Goal: Check status: Check status

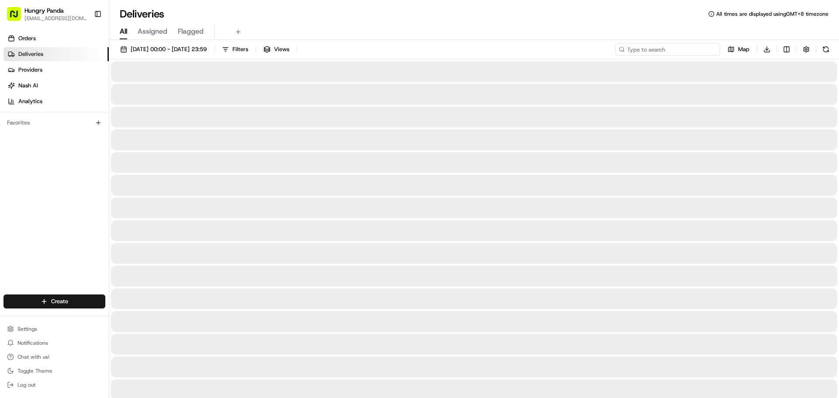
click at [701, 49] on input at bounding box center [668, 49] width 105 height 12
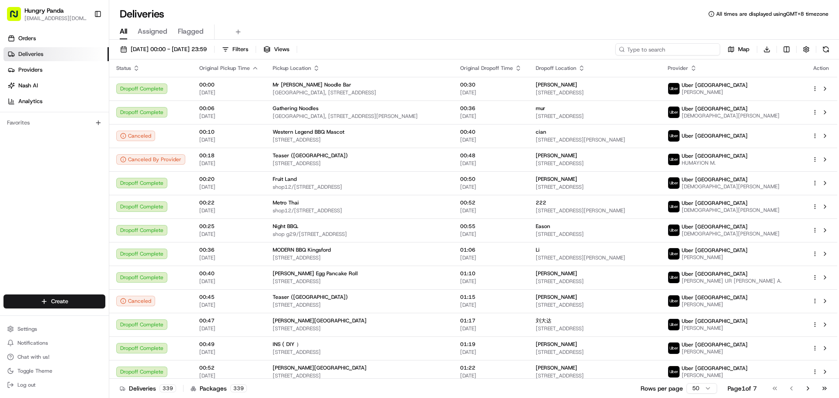
paste input "476354262515979330400"
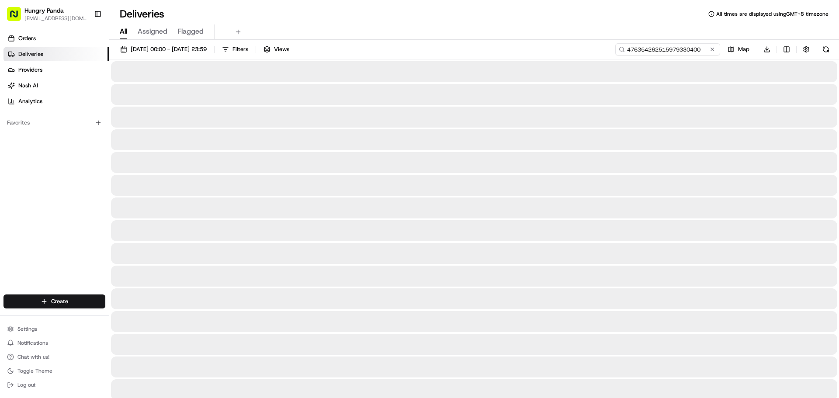
type input "476354262515979330400"
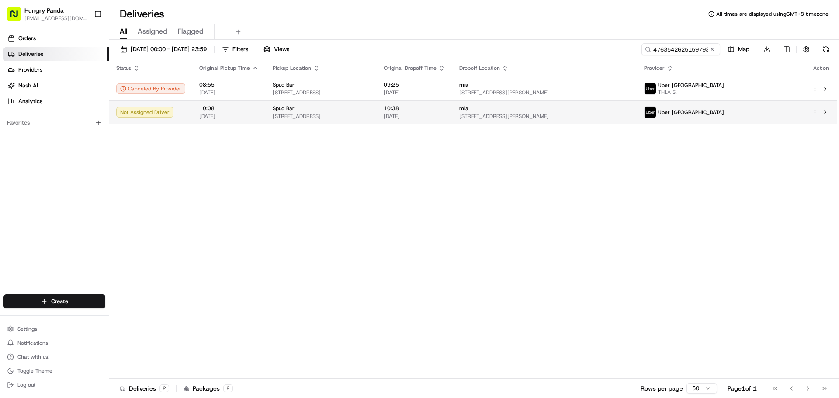
click at [566, 110] on div "mia" at bounding box center [545, 108] width 171 height 7
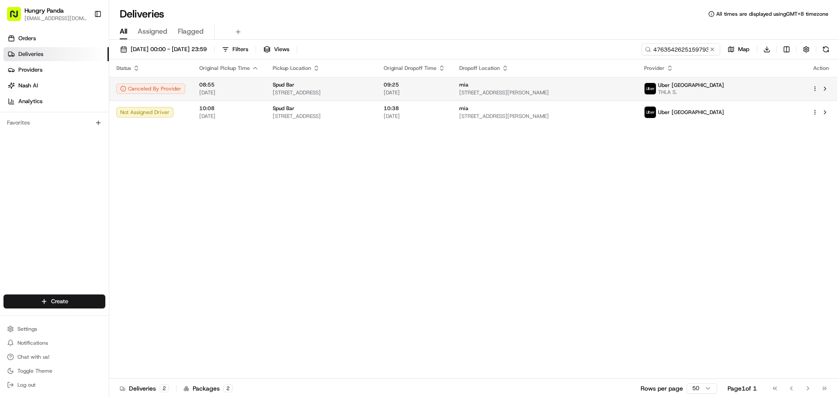
click at [370, 87] on div "Spud Bar" at bounding box center [321, 84] width 97 height 7
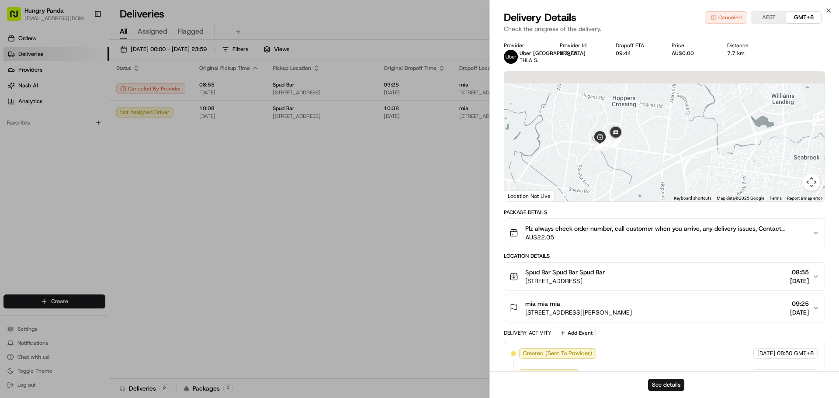
drag, startPoint x: 623, startPoint y: 98, endPoint x: 611, endPoint y: 142, distance: 45.6
click at [609, 152] on div "To navigate, press the arrow keys." at bounding box center [665, 136] width 320 height 130
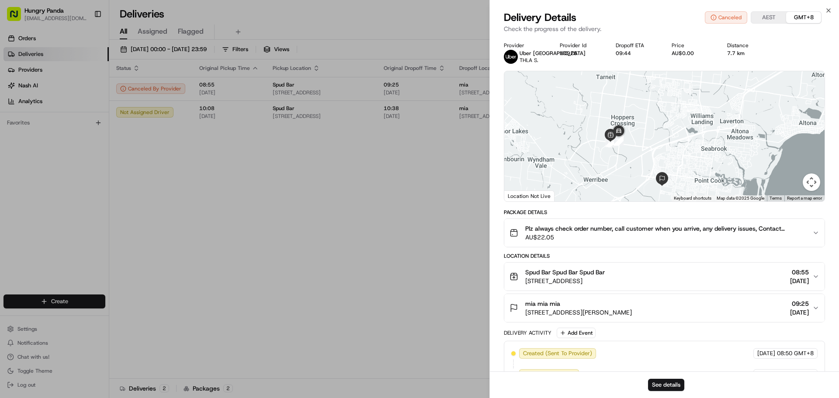
drag, startPoint x: 648, startPoint y: 159, endPoint x: 628, endPoint y: 133, distance: 32.7
click at [633, 133] on div at bounding box center [665, 136] width 320 height 130
